Goal: Information Seeking & Learning: Learn about a topic

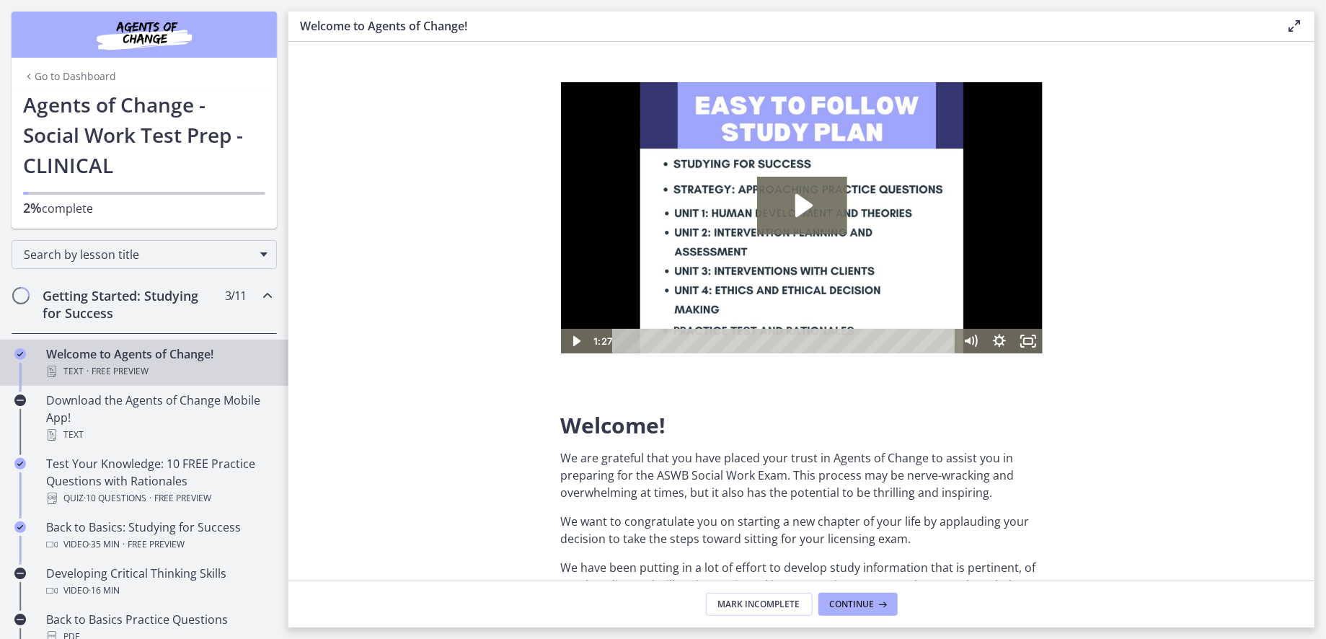
click at [149, 32] on img "Chapters" at bounding box center [144, 34] width 173 height 35
click at [70, 70] on link "Go to Dashboard" at bounding box center [69, 76] width 93 height 14
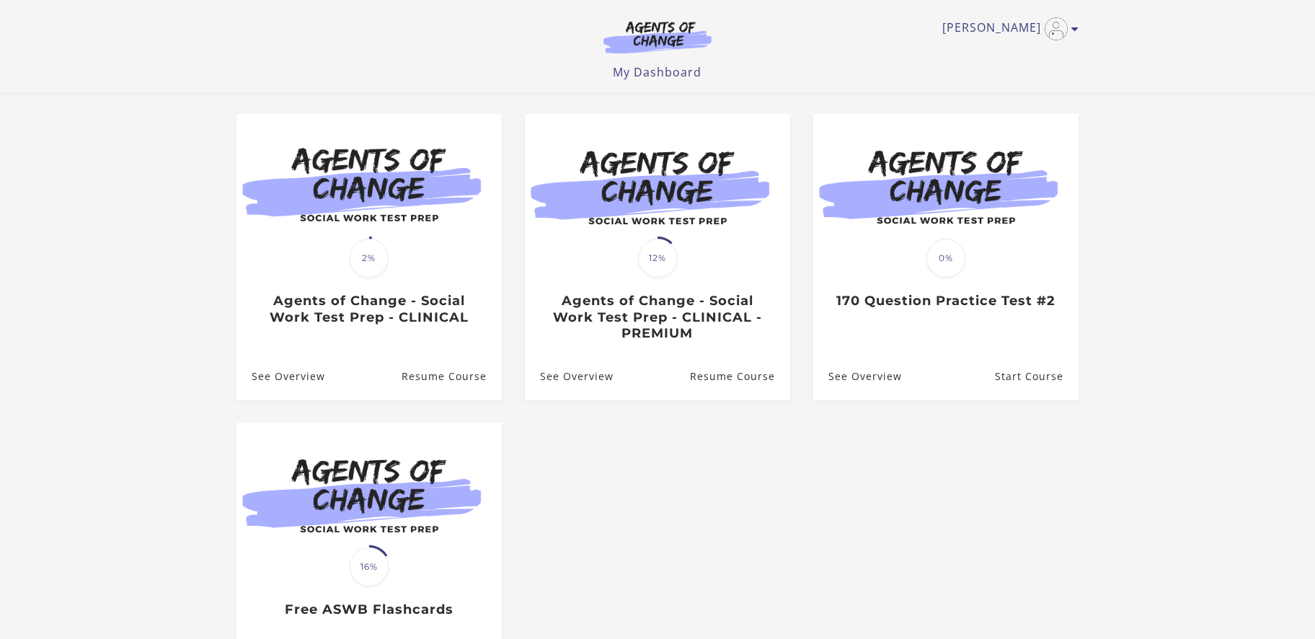
scroll to position [85, 0]
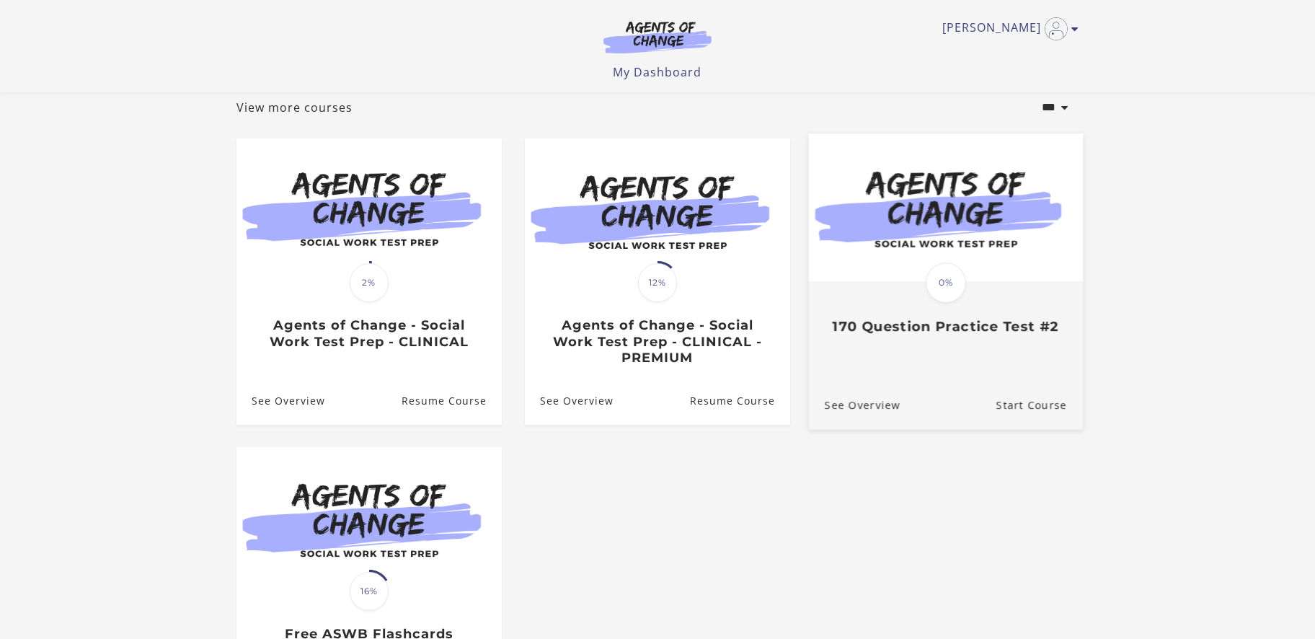
click at [900, 241] on img at bounding box center [946, 207] width 274 height 148
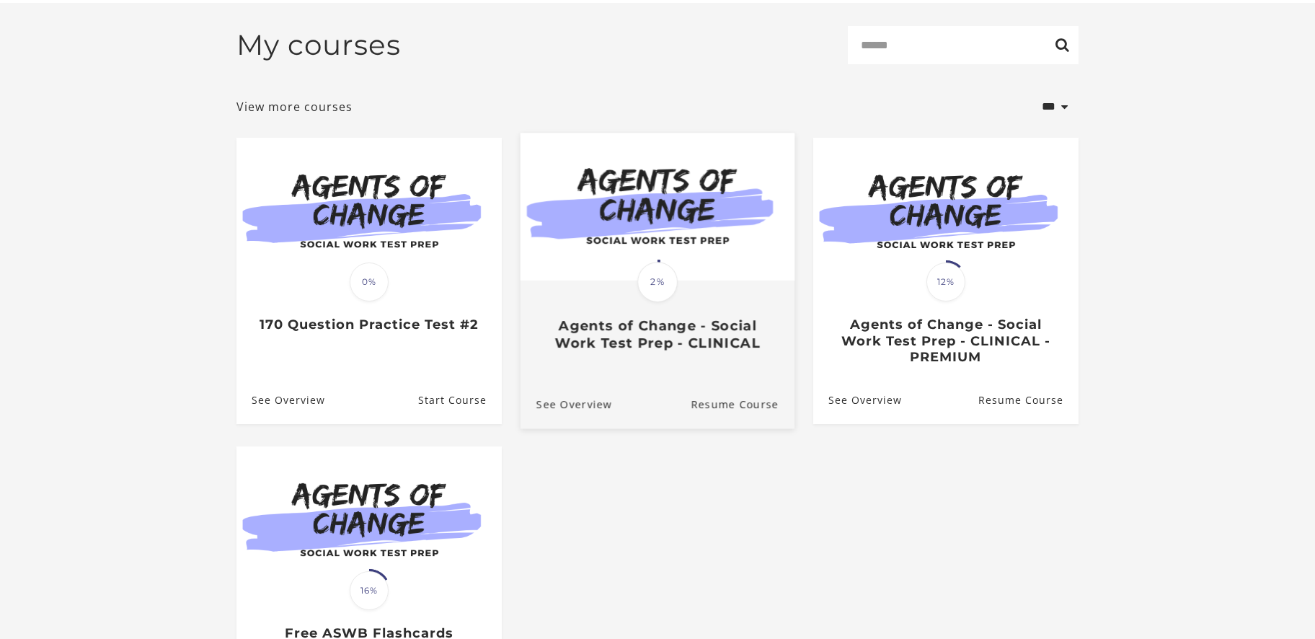
click at [577, 276] on img at bounding box center [657, 207] width 274 height 148
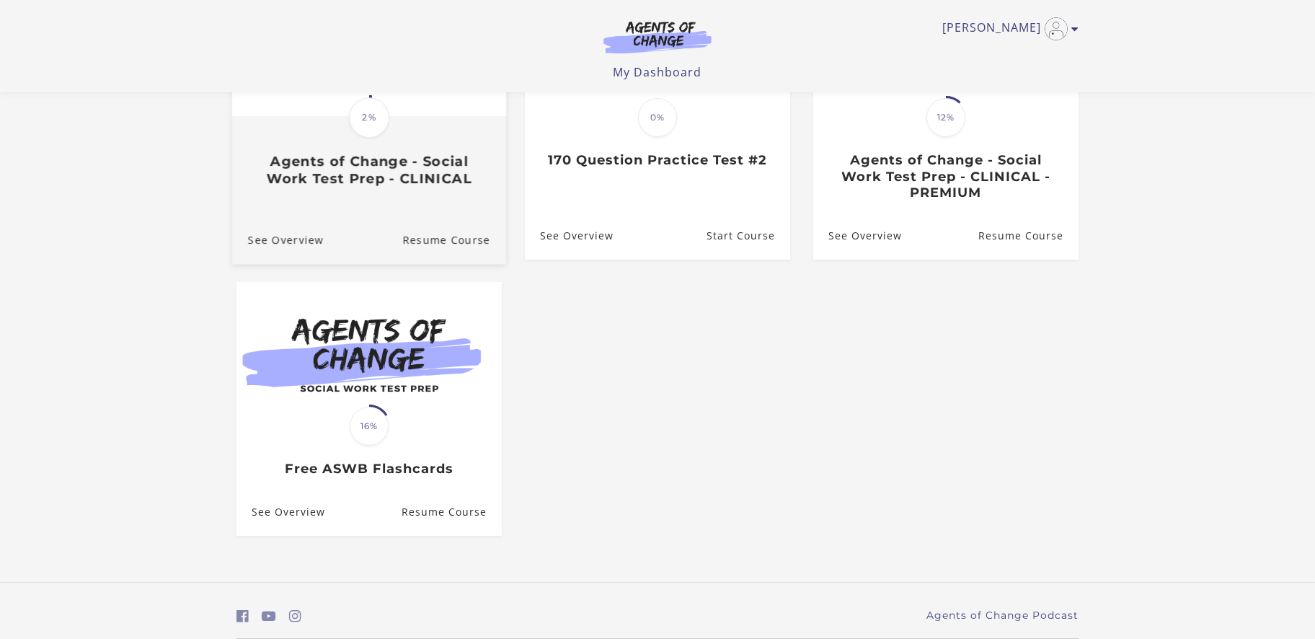
scroll to position [178, 0]
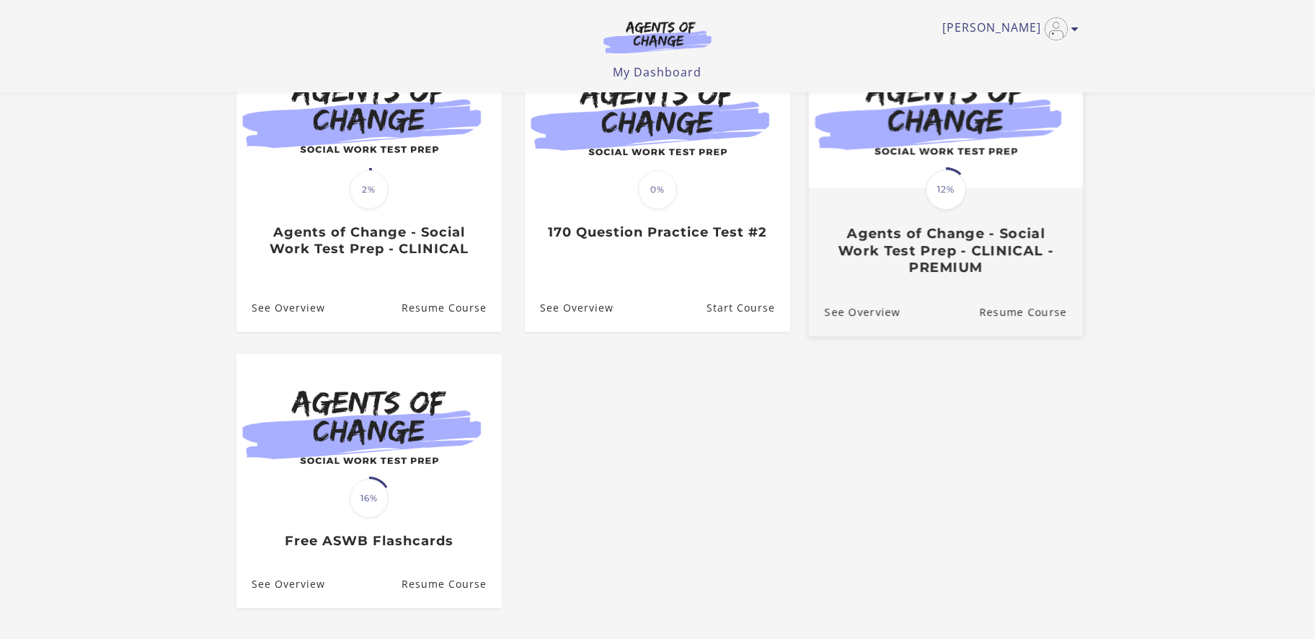
click at [930, 263] on h3 "Agents of Change - Social Work Test Prep - CLINICAL - PREMIUM" at bounding box center [946, 250] width 242 height 50
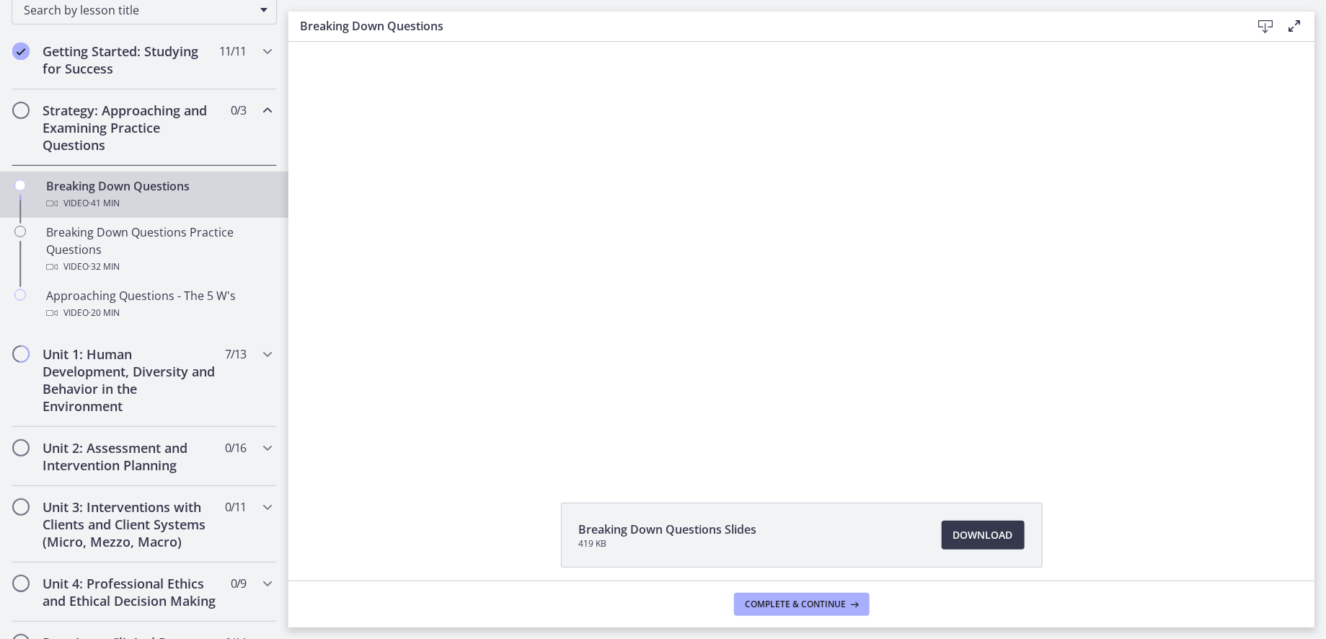
scroll to position [288, 0]
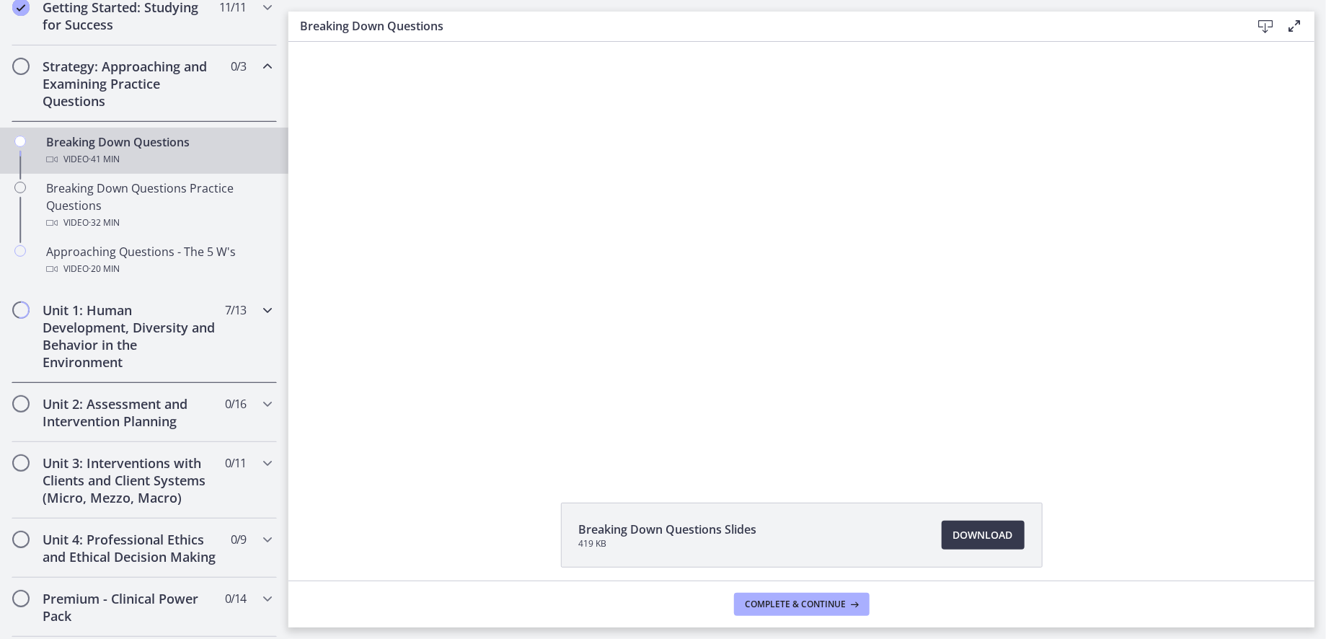
click at [158, 330] on h2 "Unit 1: Human Development, Diversity and Behavior in the Environment" at bounding box center [131, 335] width 176 height 69
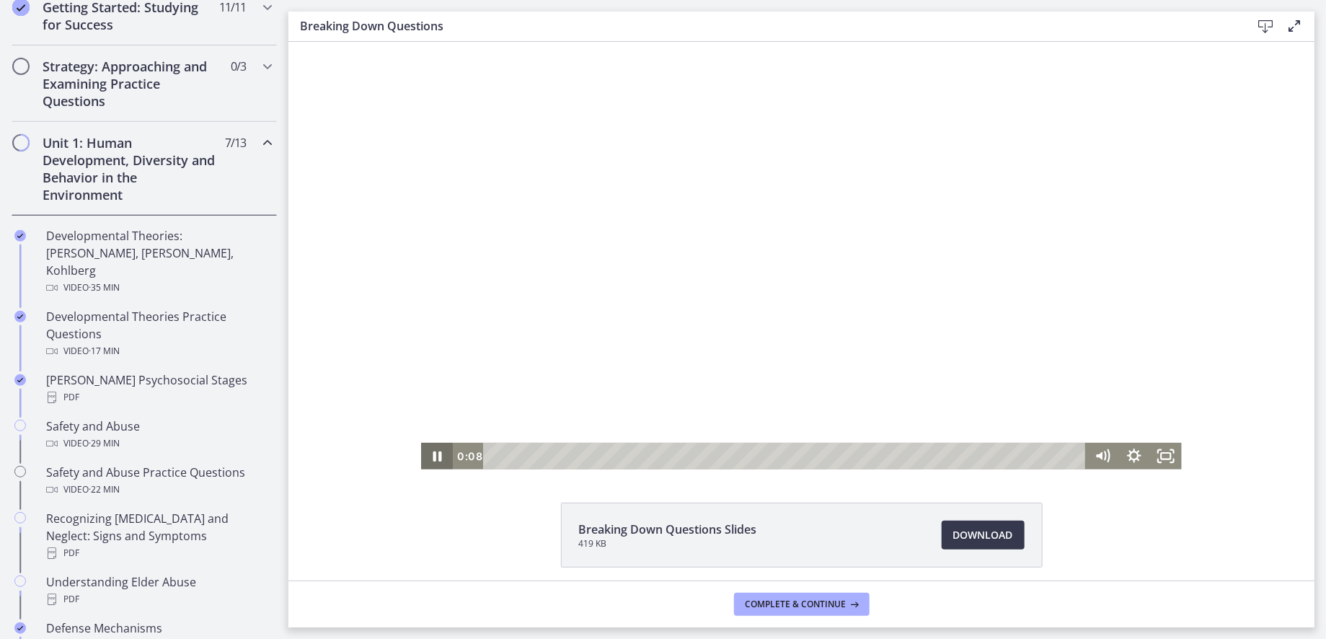
click at [438, 455] on icon "Pause" at bounding box center [436, 455] width 32 height 27
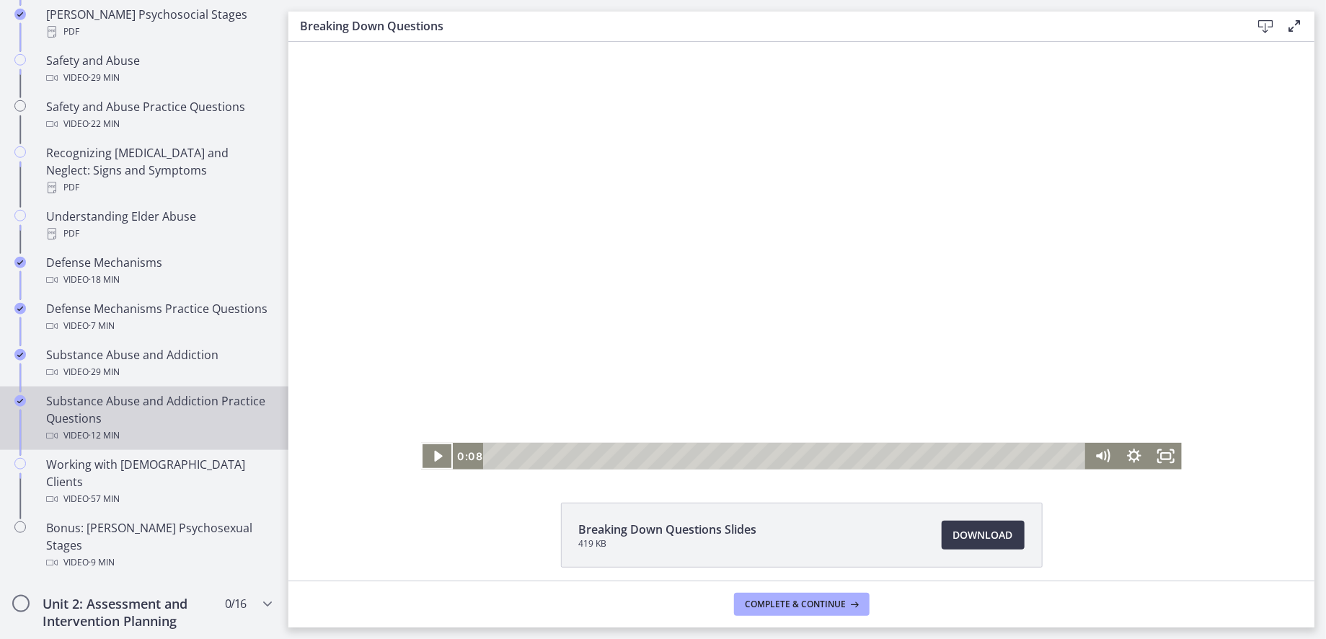
scroll to position [657, 0]
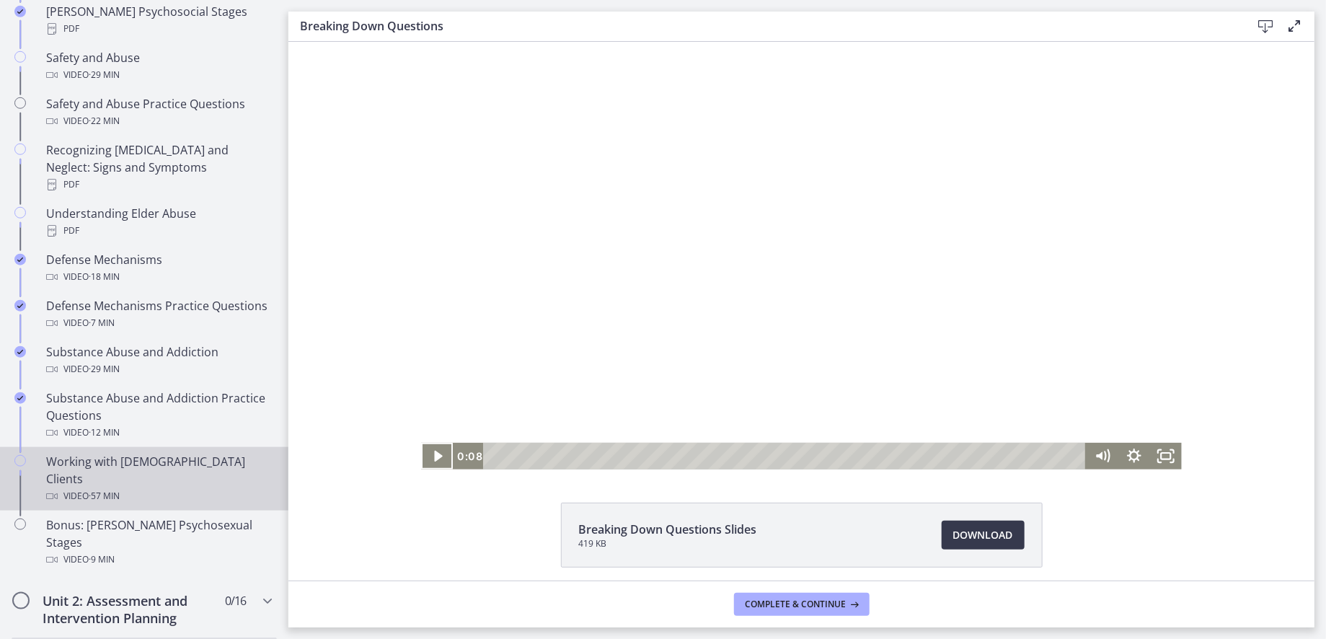
click at [166, 487] on div "Video · 57 min" at bounding box center [158, 495] width 225 height 17
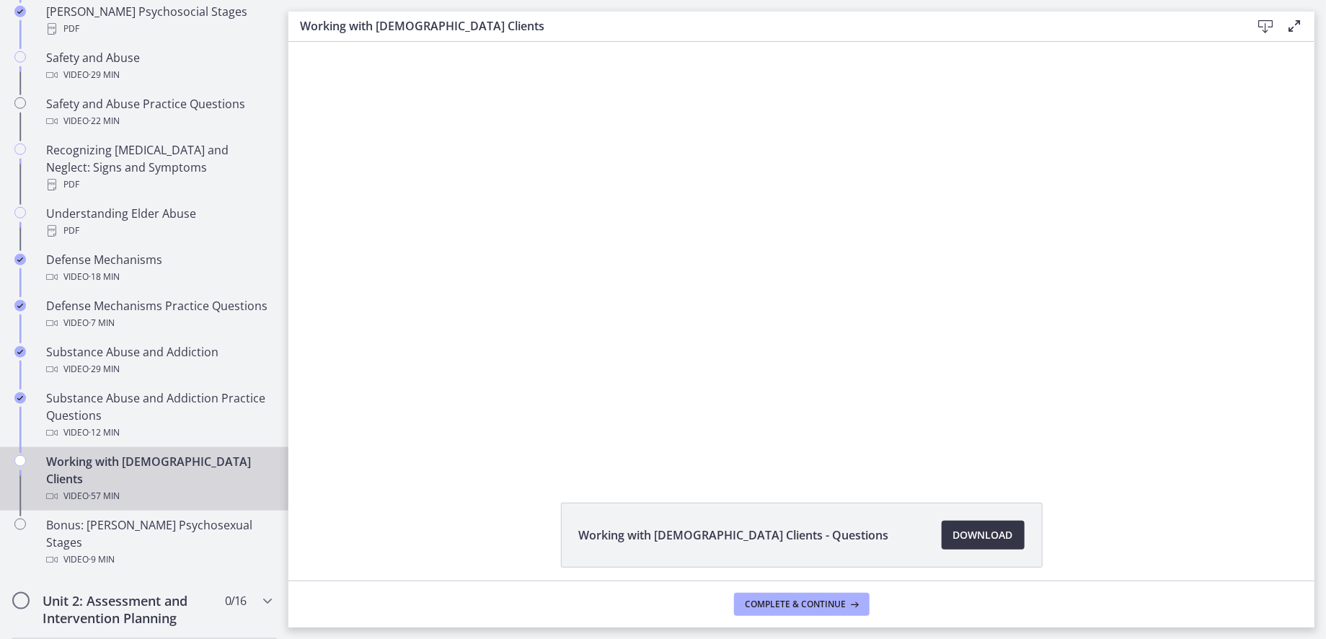
click at [965, 533] on span "Download Opens in a new window" at bounding box center [983, 534] width 60 height 17
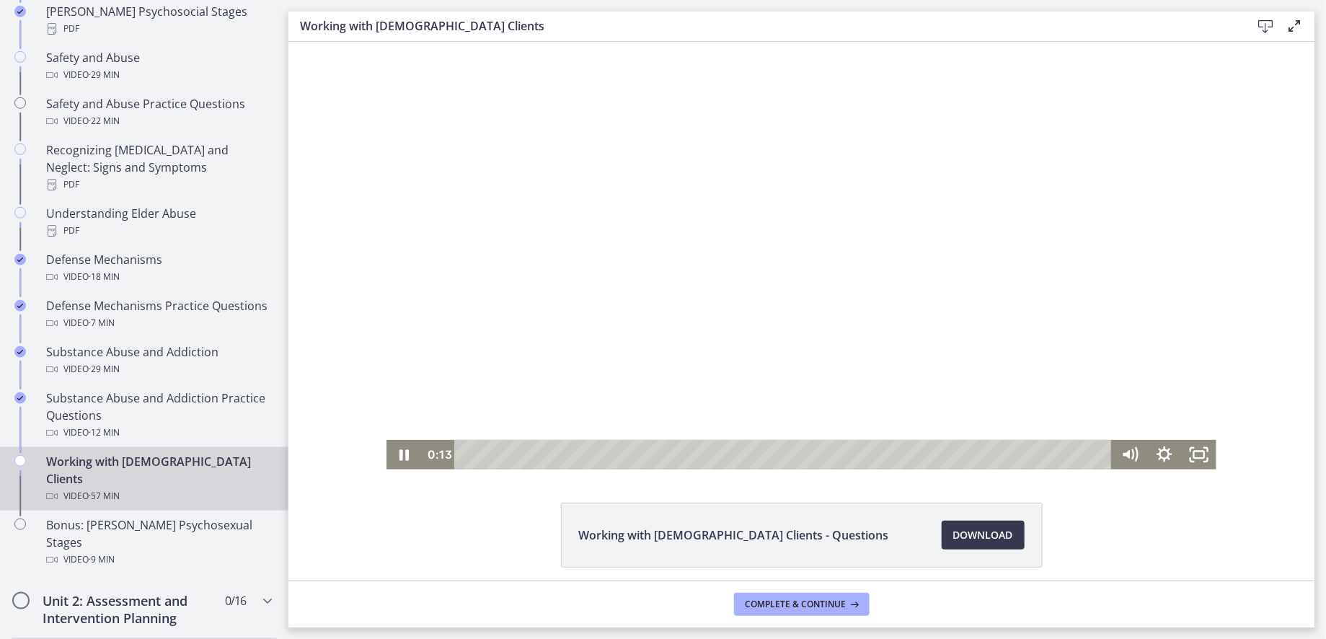
drag, startPoint x: 513, startPoint y: 451, endPoint x: 463, endPoint y: 453, distance: 49.0
click at [464, 453] on div "Playbar" at bounding box center [468, 453] width 9 height 9
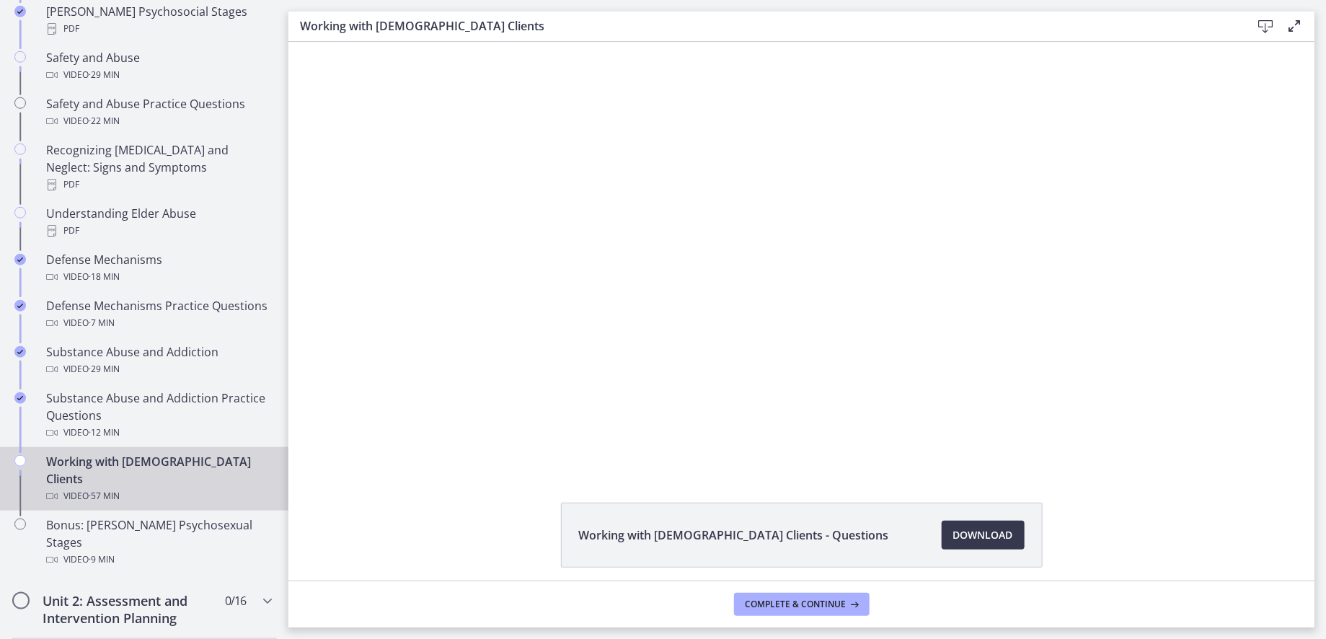
click at [386, 505] on div "Working with [DEMOGRAPHIC_DATA] Clients - Questions Download Opens in a new win…" at bounding box center [801, 569] width 1026 height 134
click at [1297, 22] on icon at bounding box center [1293, 25] width 17 height 17
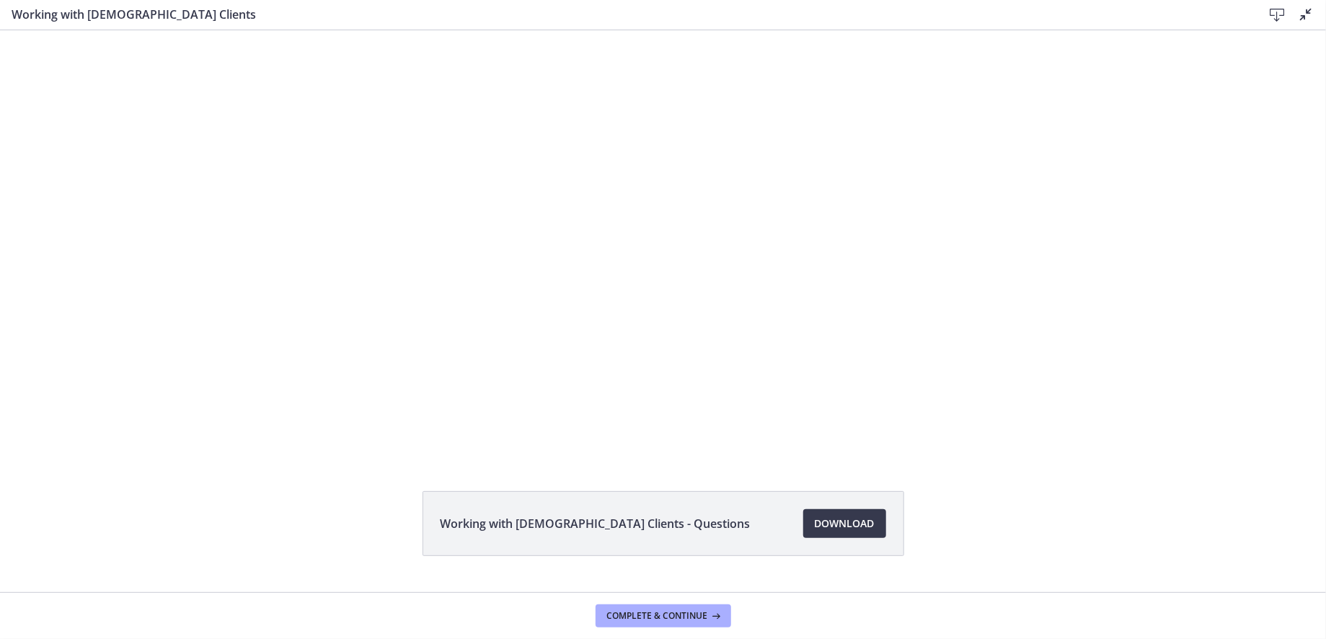
click at [1060, 561] on div "Working with [DEMOGRAPHIC_DATA] Clients - Questions Download Opens in a new win…" at bounding box center [663, 558] width 1326 height 134
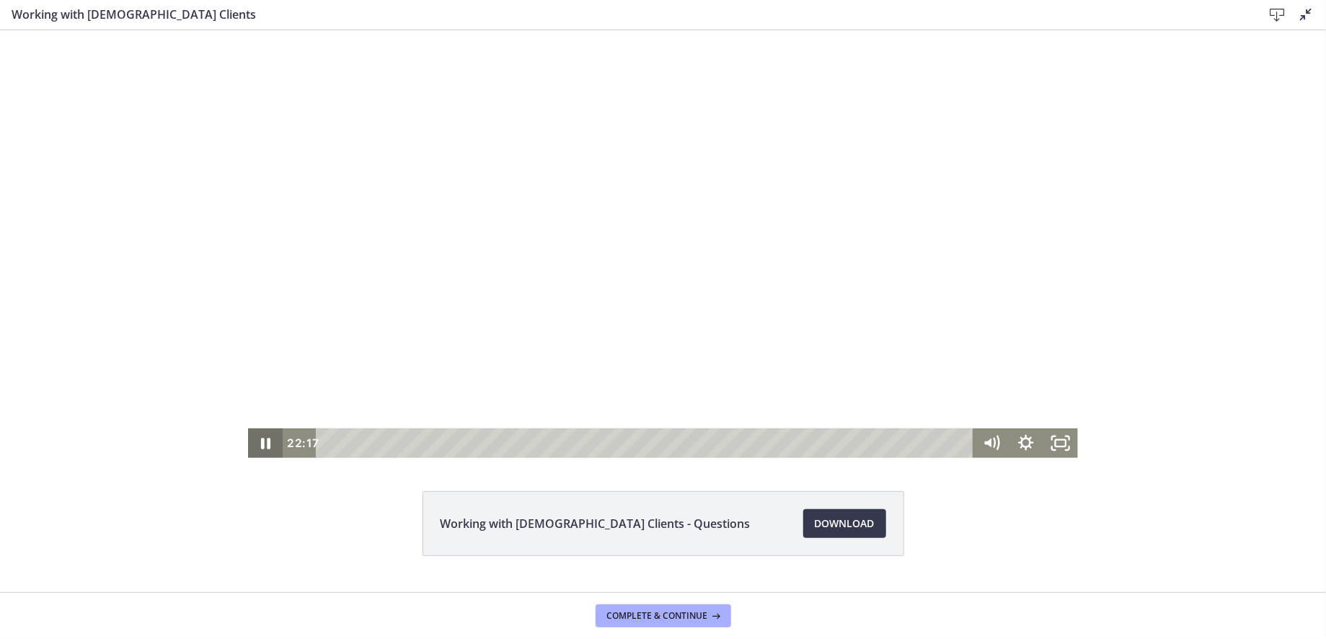
drag, startPoint x: 262, startPoint y: 446, endPoint x: 239, endPoint y: 456, distance: 25.6
click at [262, 446] on icon "Pause" at bounding box center [265, 443] width 9 height 12
